Goal: Transaction & Acquisition: Purchase product/service

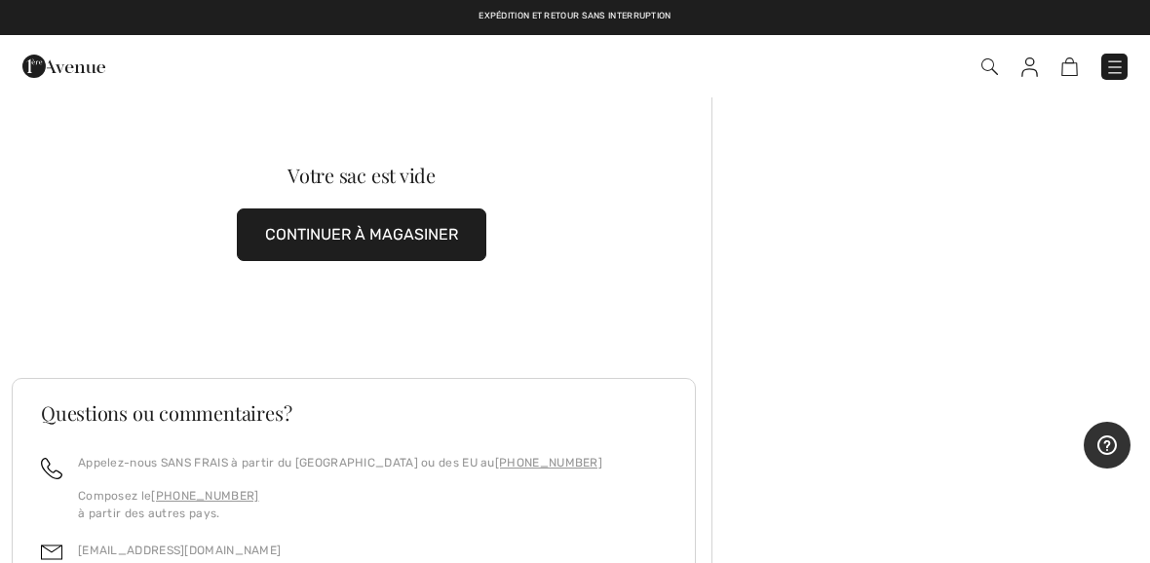
click at [1120, 65] on img at bounding box center [1114, 66] width 19 height 19
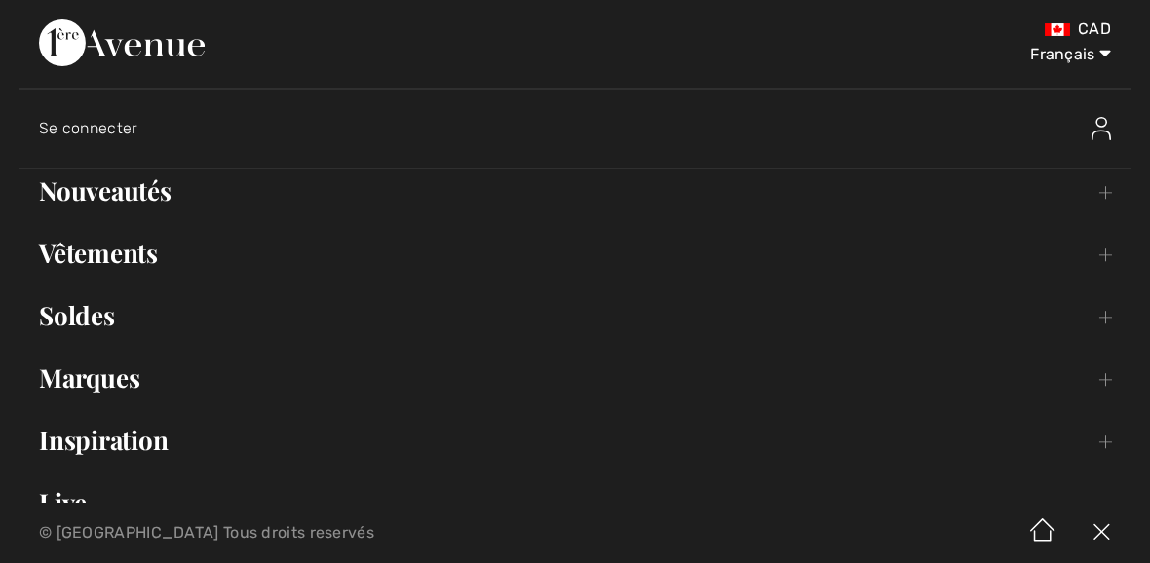
click at [86, 208] on link "Nouveautés Toggle submenu" at bounding box center [574, 191] width 1111 height 43
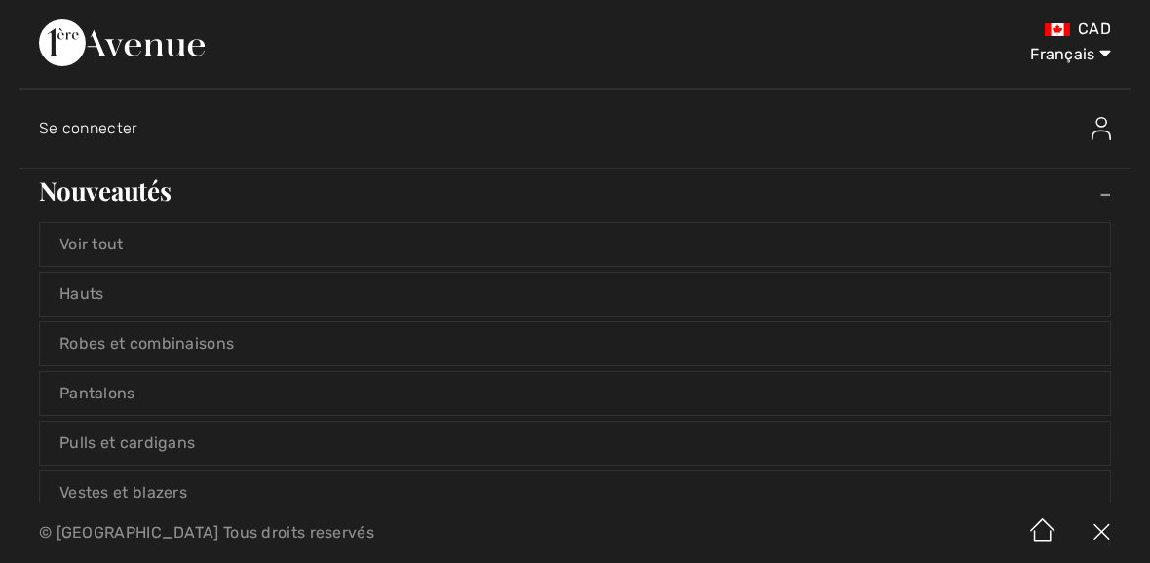
click at [88, 237] on link "Voir tout" at bounding box center [575, 244] width 1070 height 43
click at [86, 239] on link "Voir tout" at bounding box center [575, 244] width 1070 height 43
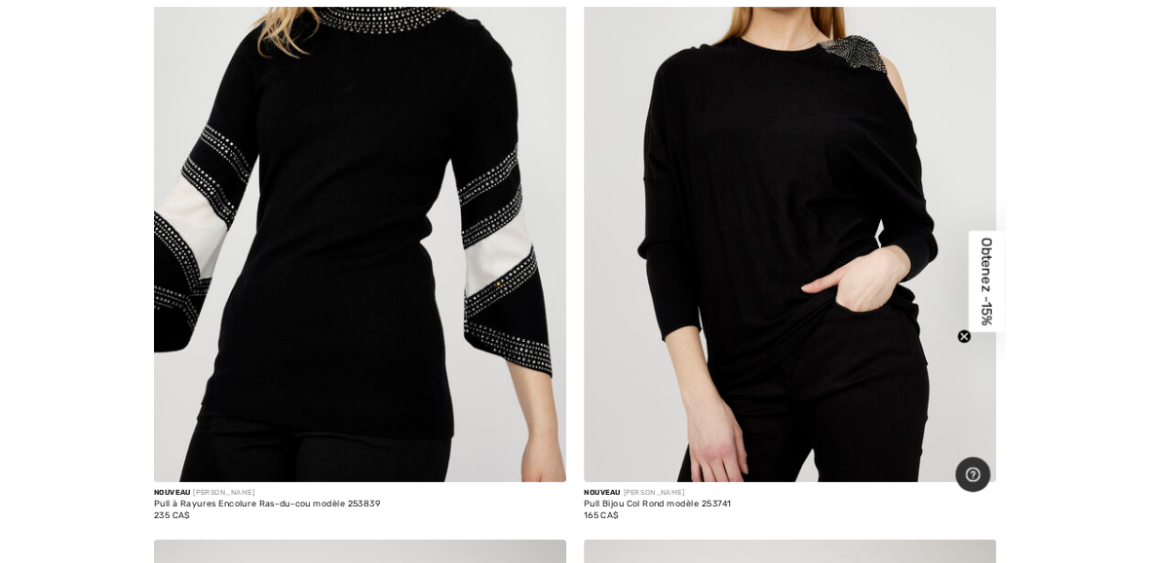
scroll to position [8867, 0]
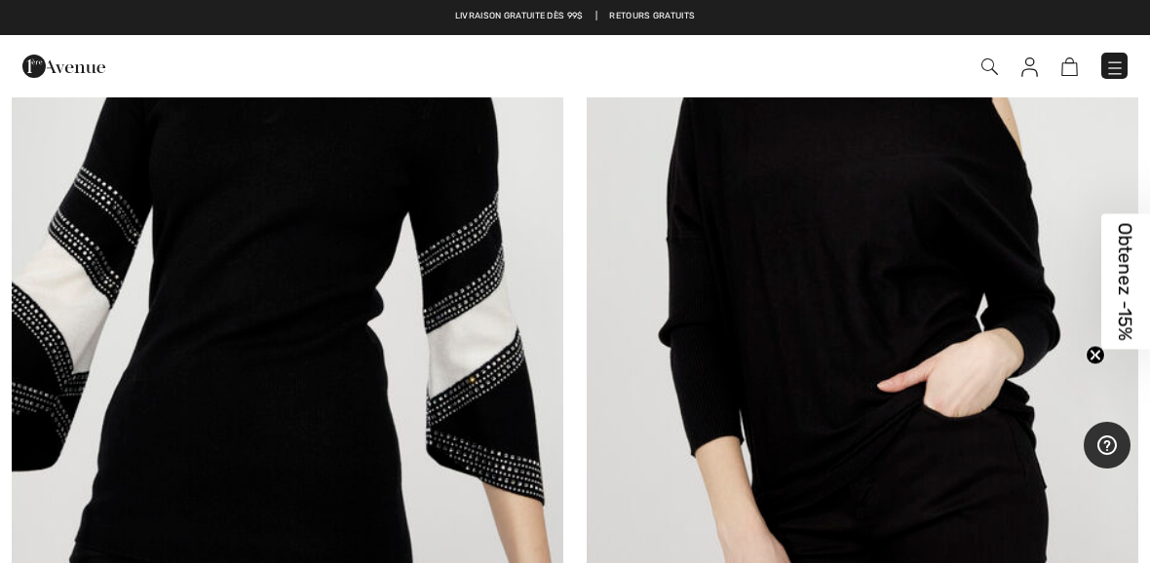
click at [446, 399] on img at bounding box center [288, 231] width 552 height 827
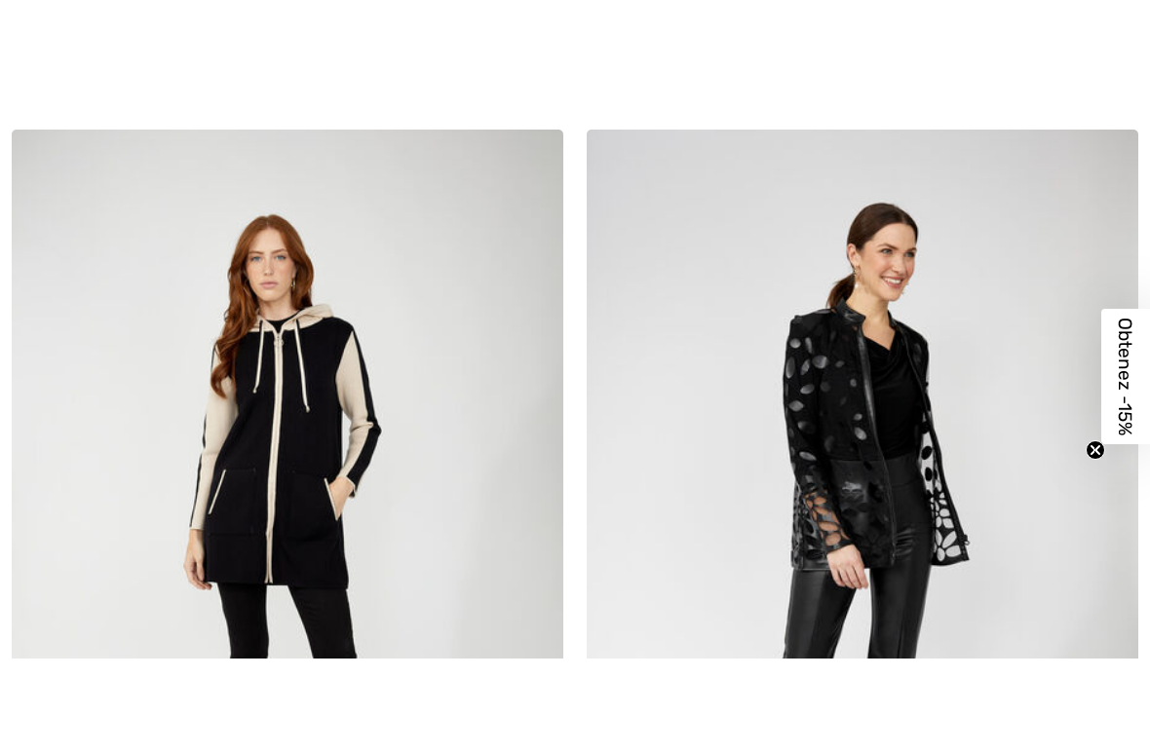
scroll to position [23008, 0]
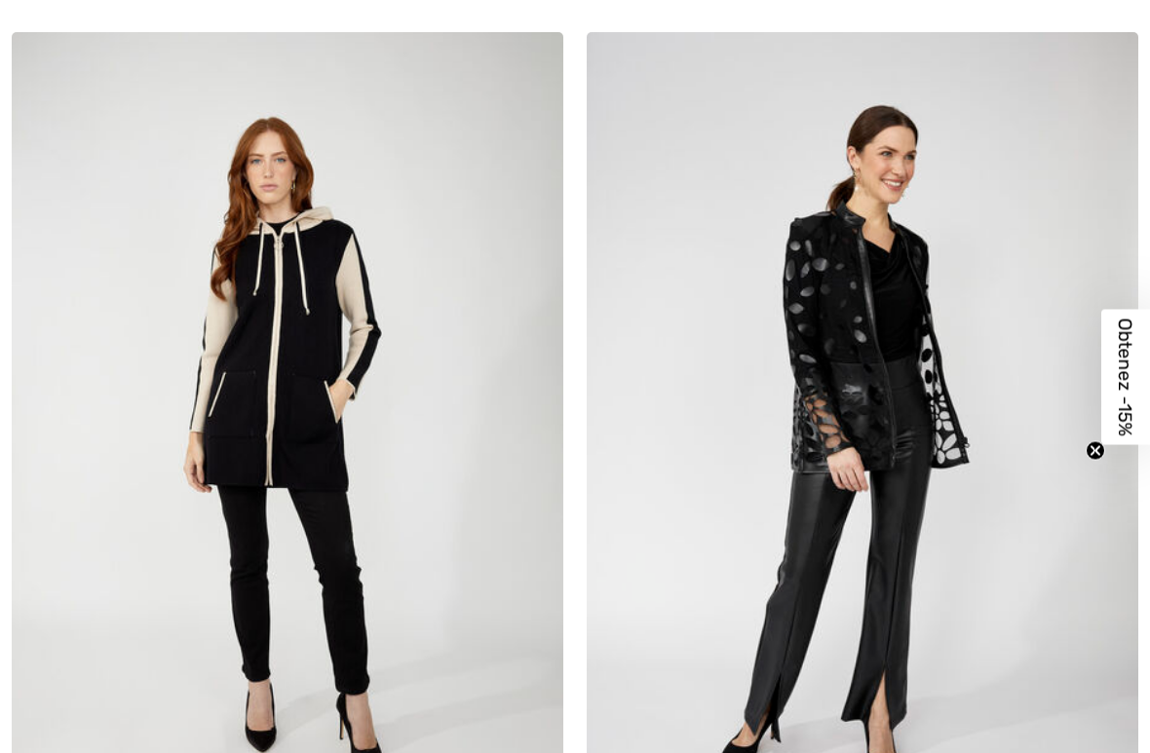
click at [421, 373] on img at bounding box center [288, 445] width 552 height 827
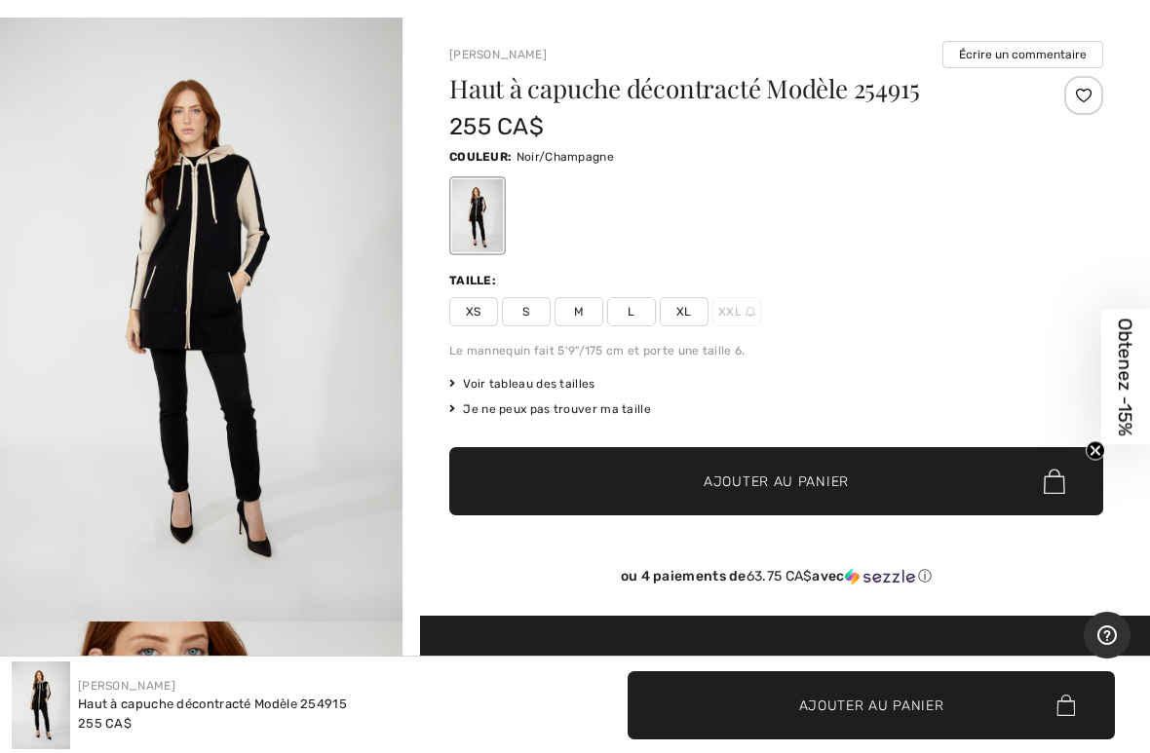
click at [100, 477] on img "1 / 4" at bounding box center [201, 320] width 402 height 604
